Goal: Check status: Check status

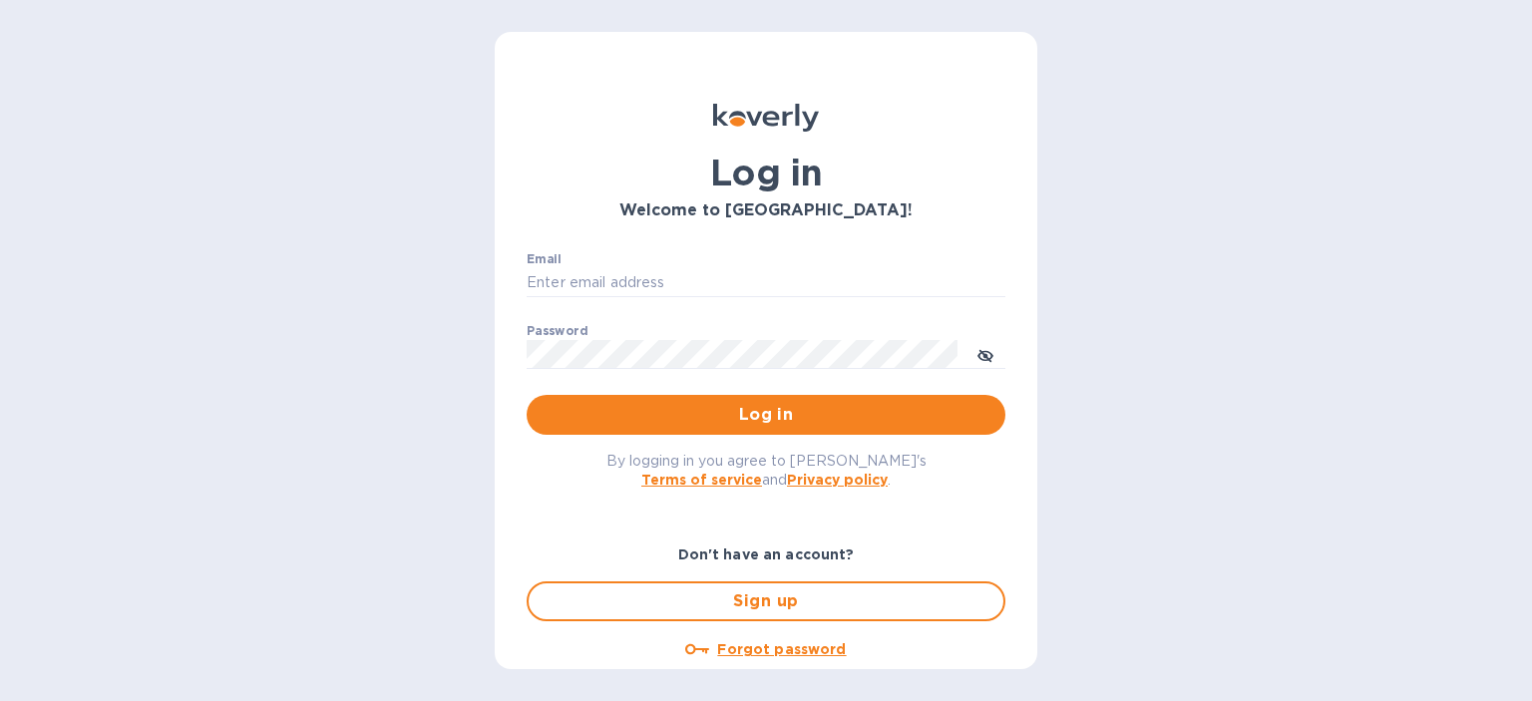
type input "[PERSON_NAME][EMAIL_ADDRESS][DOMAIN_NAME]"
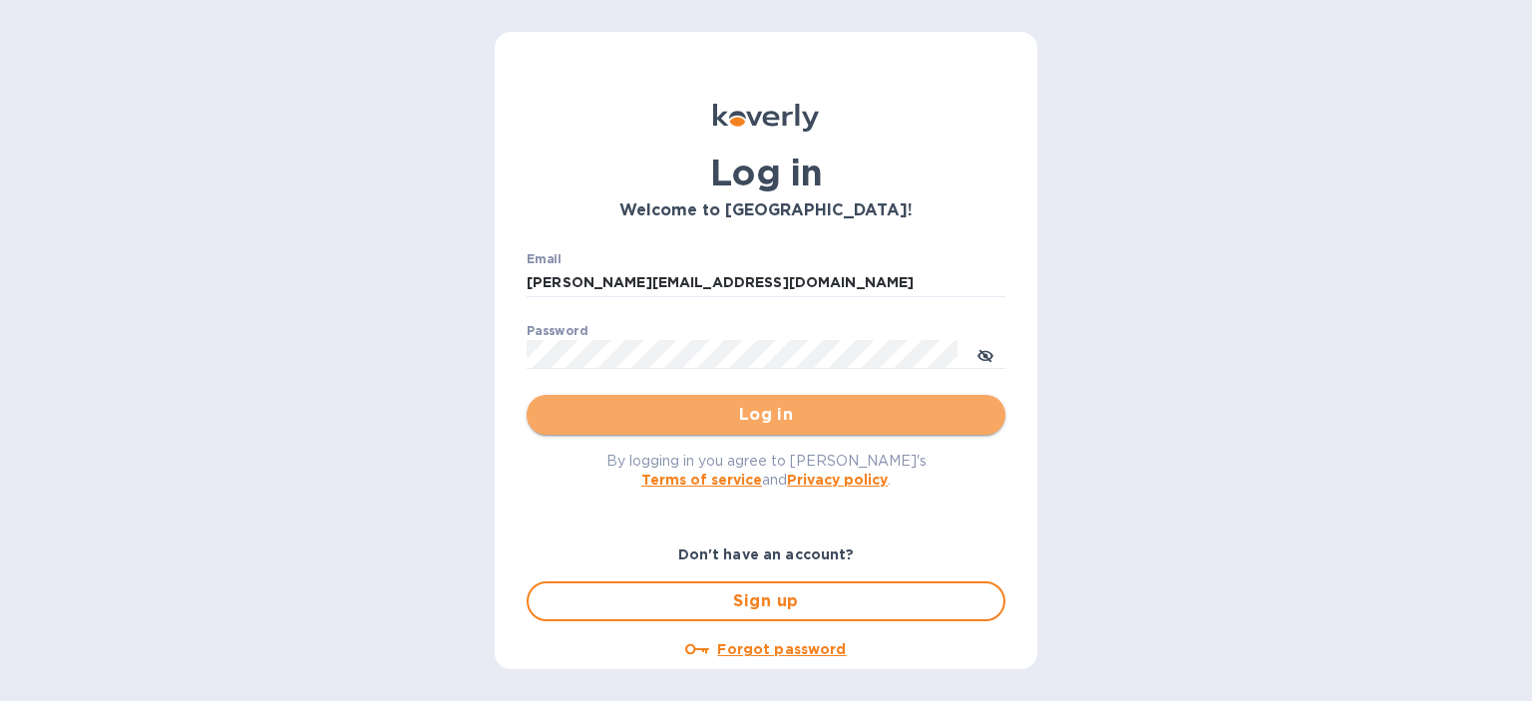
click at [749, 428] on button "Log in" at bounding box center [766, 415] width 479 height 40
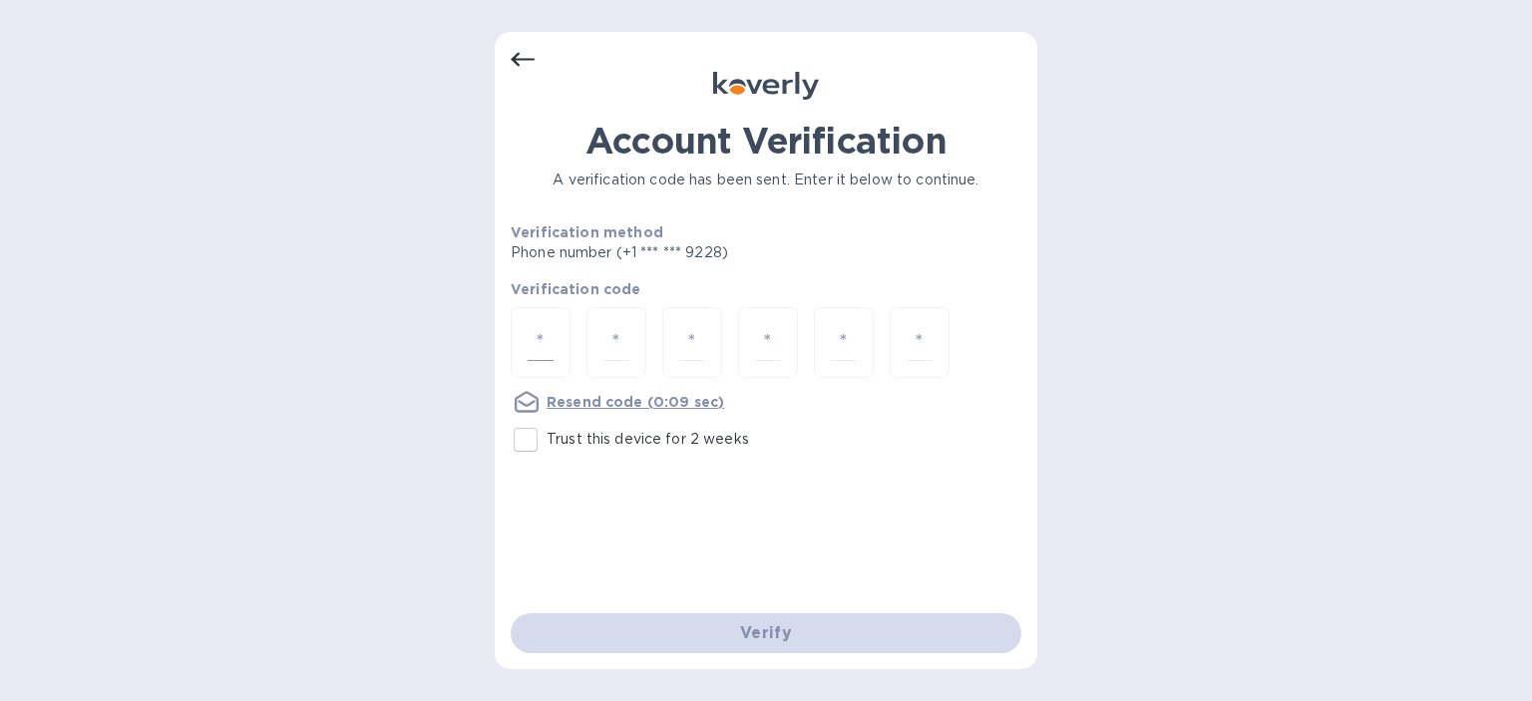
click at [539, 333] on input "number" at bounding box center [541, 342] width 26 height 37
type input "7"
type input "9"
type input "1"
type input "3"
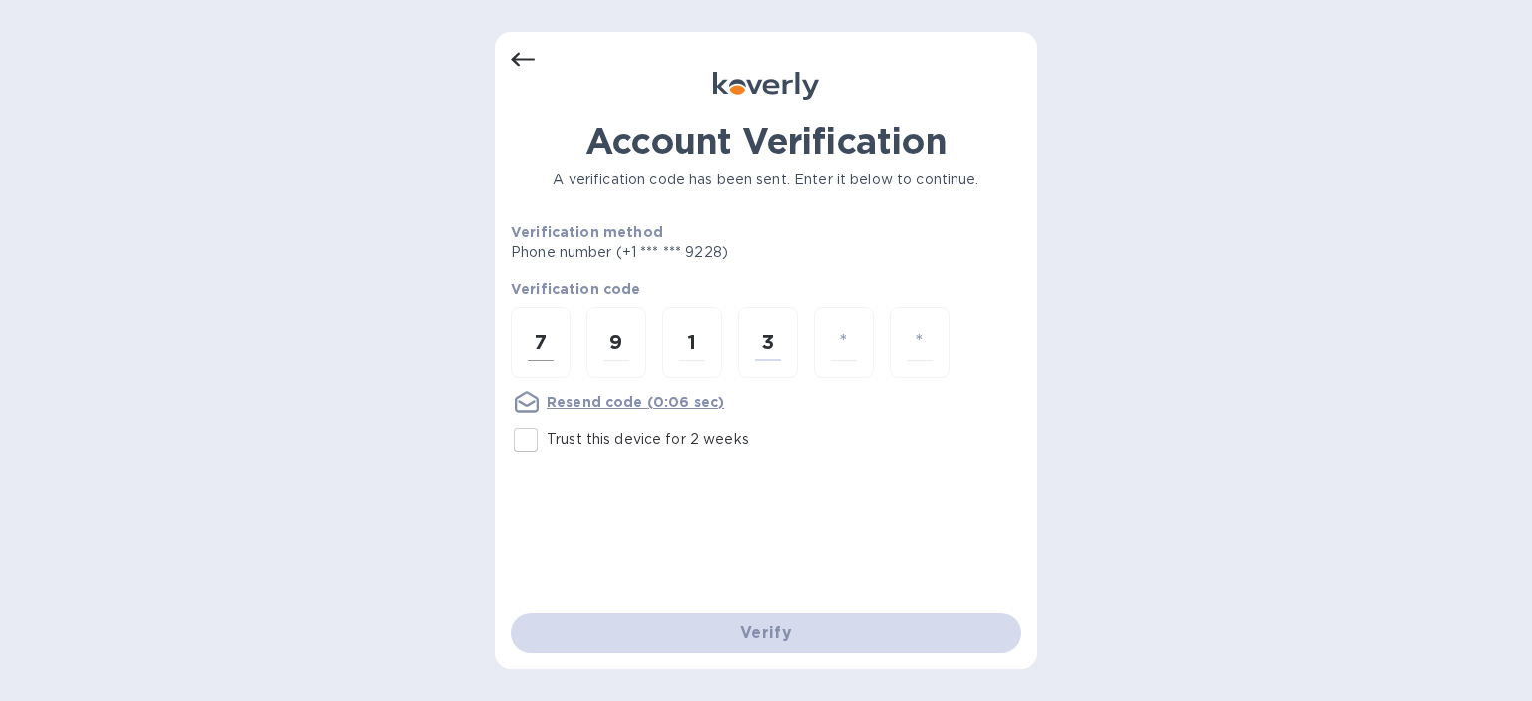
type input "1"
type input "0"
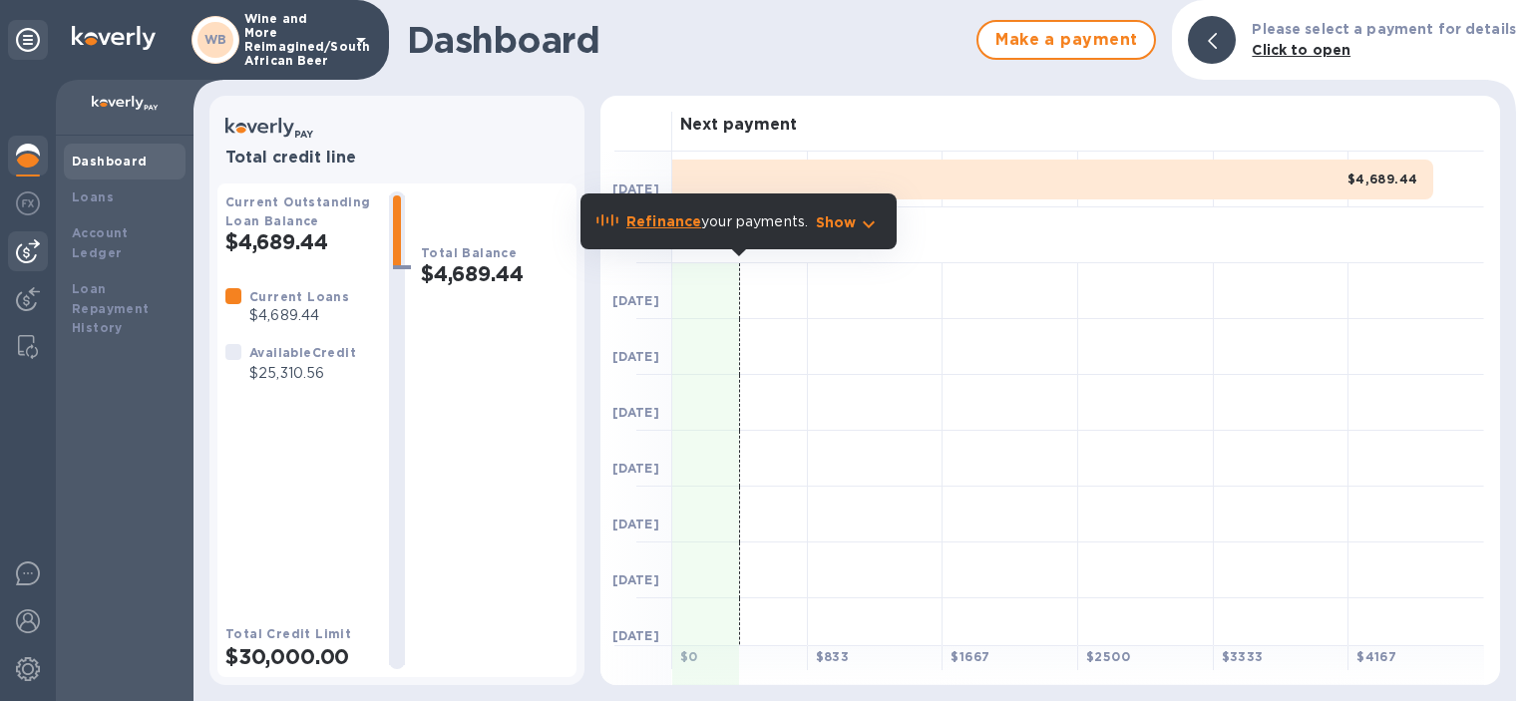
click at [37, 248] on img at bounding box center [28, 251] width 24 height 24
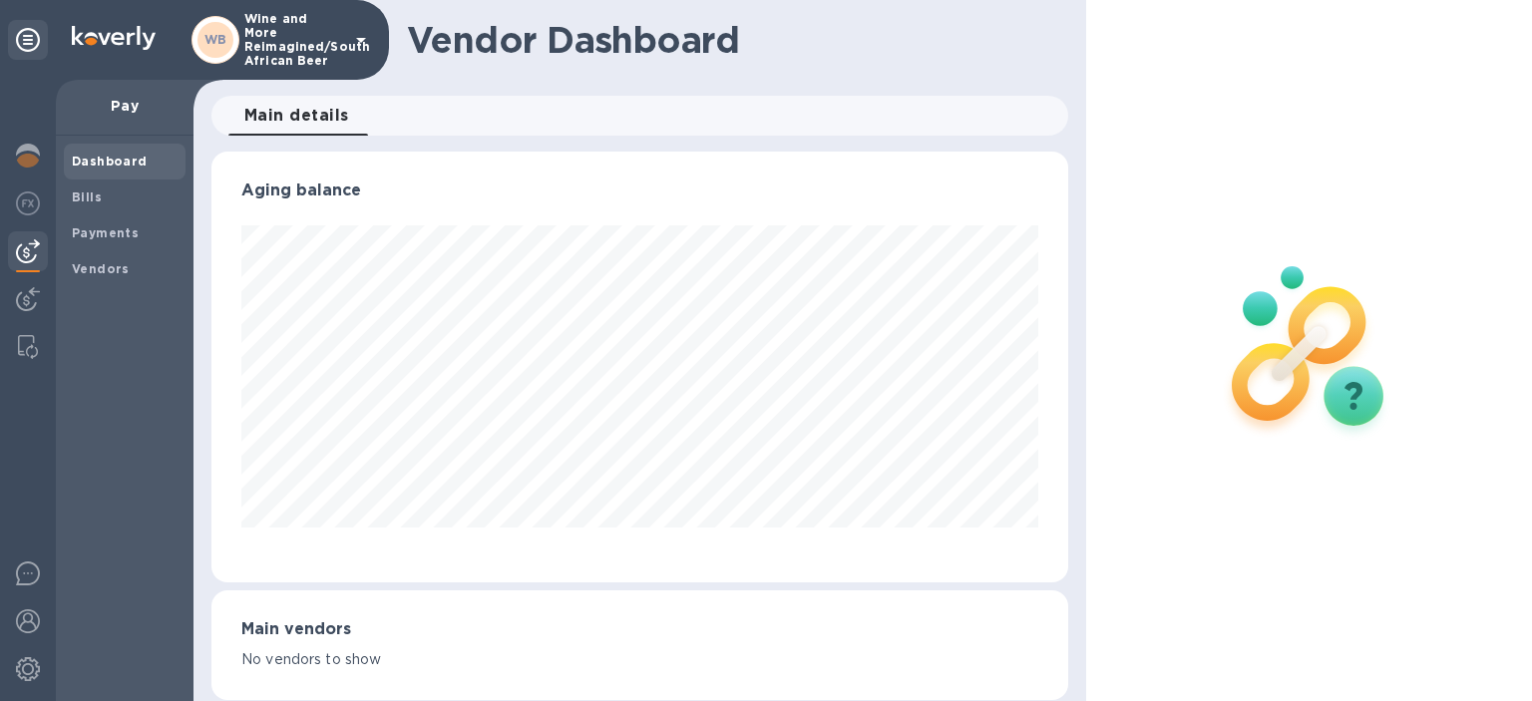
scroll to position [431, 857]
click at [82, 198] on b "Bills" at bounding box center [87, 197] width 30 height 15
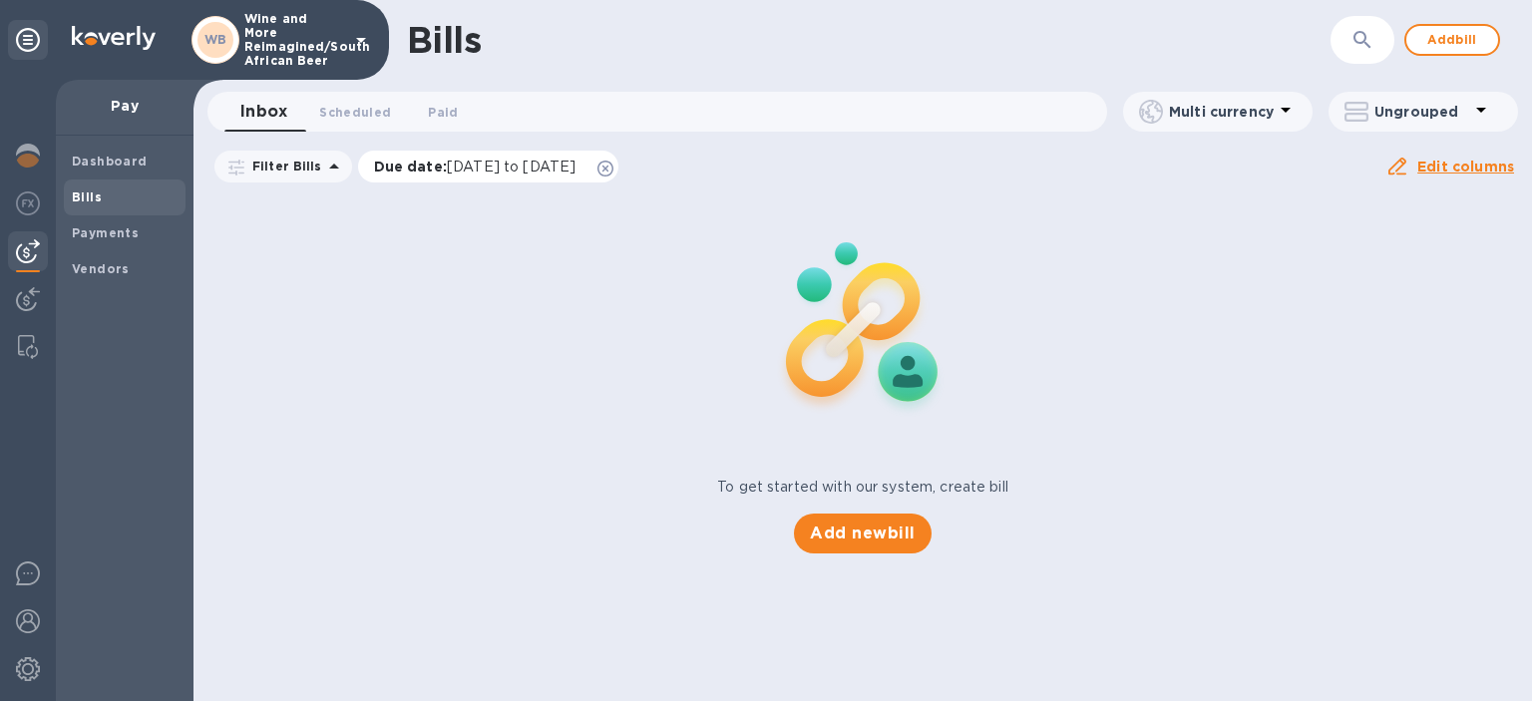
click at [478, 165] on span "[DATE] to [DATE]" at bounding box center [511, 167] width 129 height 16
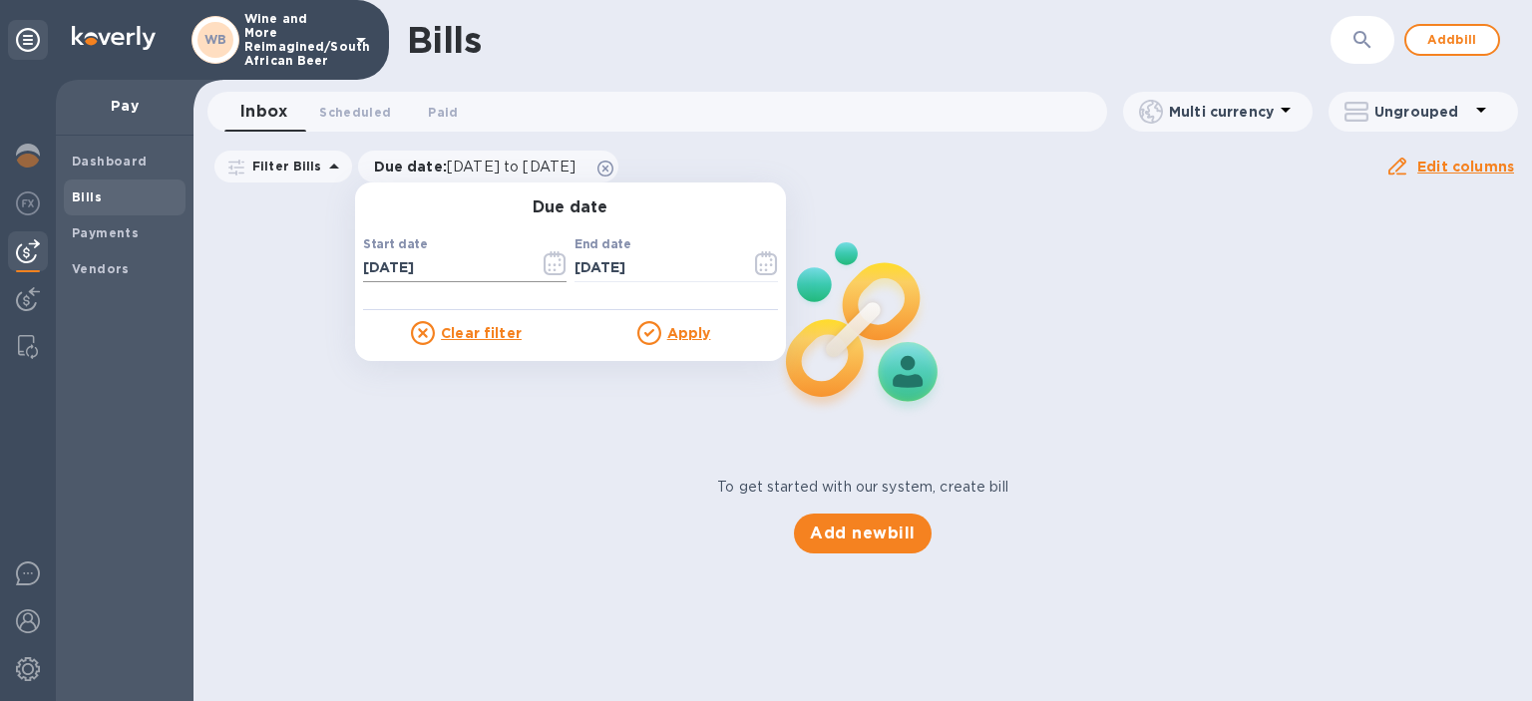
click at [445, 269] on input "[DATE]" at bounding box center [443, 268] width 161 height 30
type input "[DATE]"
click at [670, 334] on u "Apply" at bounding box center [689, 333] width 44 height 16
